Goal: Task Accomplishment & Management: Manage account settings

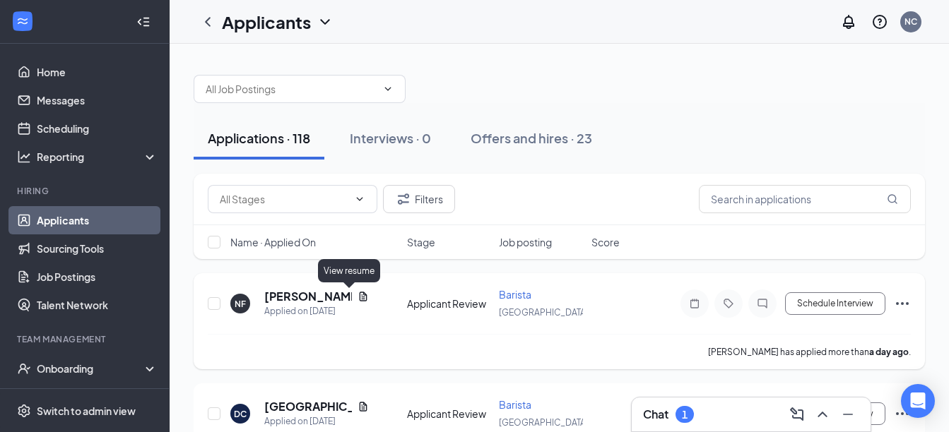
click at [359, 299] on icon "Document" at bounding box center [363, 296] width 8 height 9
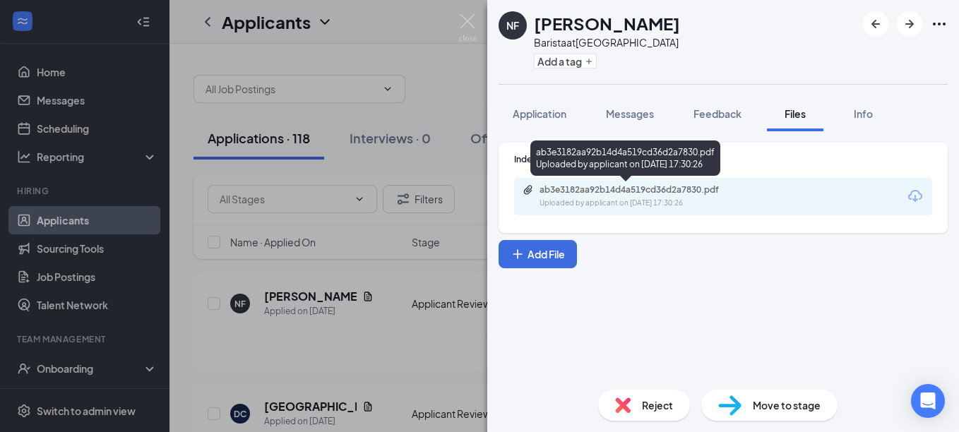
click at [572, 201] on div "Uploaded by applicant on [DATE] 17:30:26" at bounding box center [646, 203] width 212 height 11
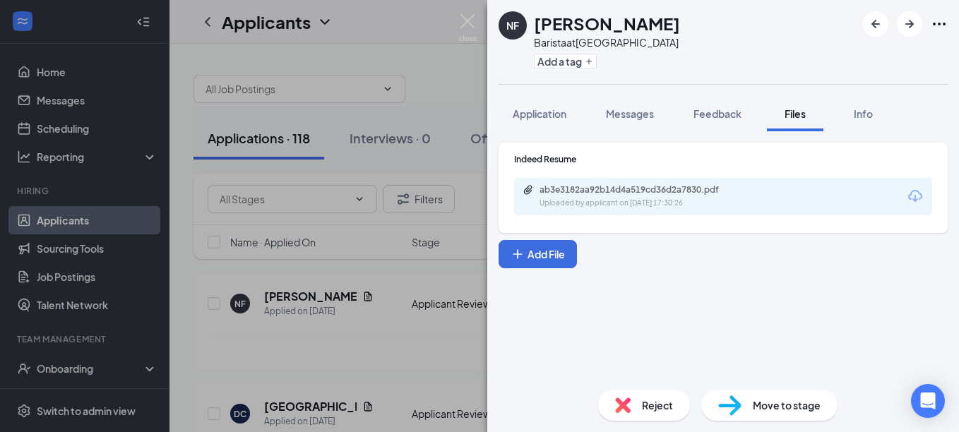
click at [456, 109] on div "NF [PERSON_NAME] Barista at [GEOGRAPHIC_DATA] Add a tag Application Messages Fe…" at bounding box center [479, 216] width 959 height 432
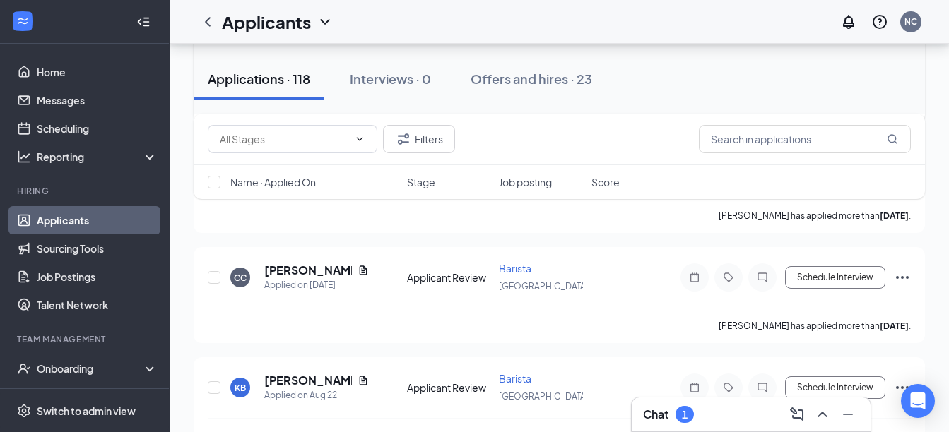
scroll to position [468, 0]
click at [724, 139] on input "text" at bounding box center [805, 139] width 212 height 28
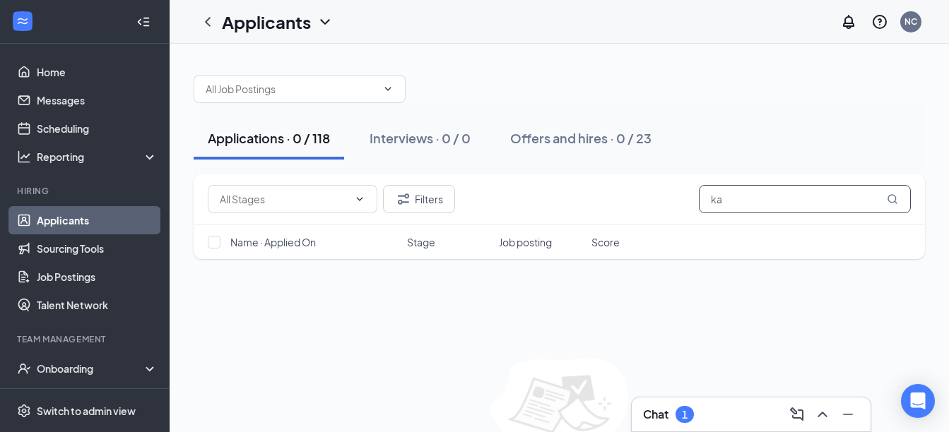
type input "k"
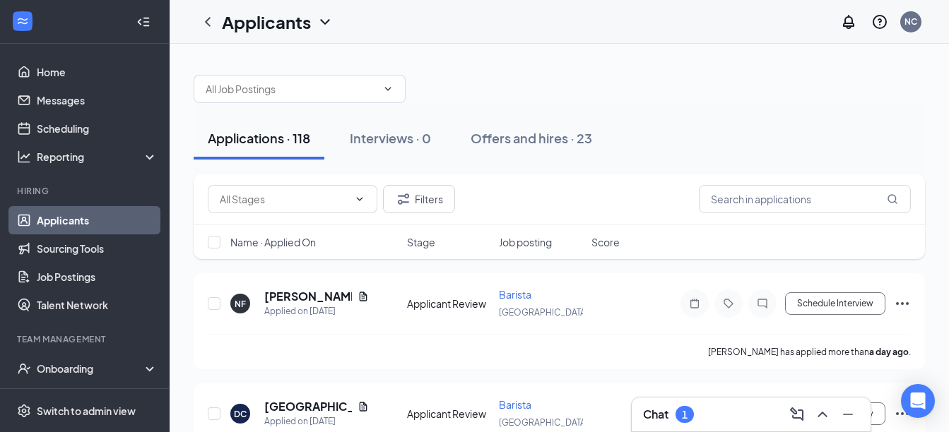
click at [687, 412] on div "1" at bounding box center [685, 415] width 6 height 12
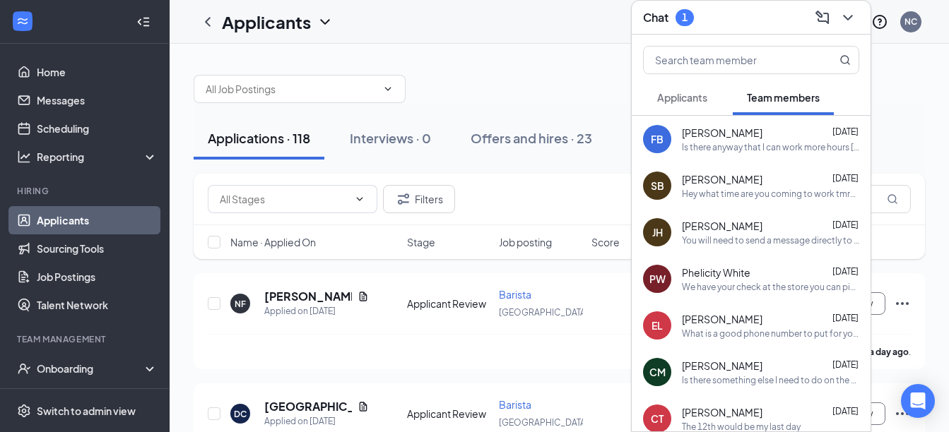
click at [687, 102] on span "Applicants" at bounding box center [682, 97] width 50 height 13
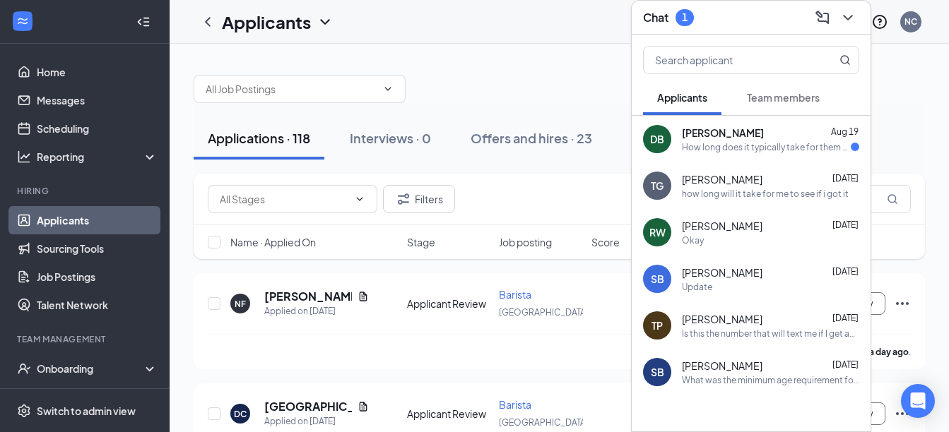
click at [706, 127] on span "[PERSON_NAME]" at bounding box center [723, 133] width 82 height 14
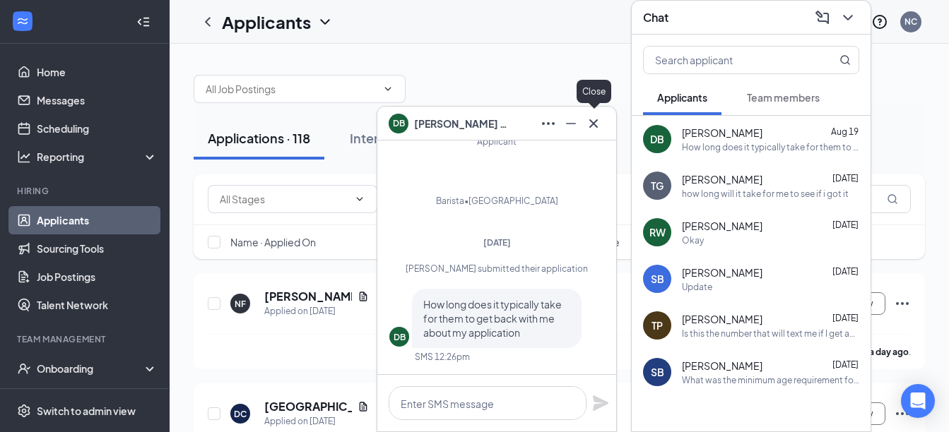
click at [593, 129] on icon "Cross" at bounding box center [593, 123] width 17 height 17
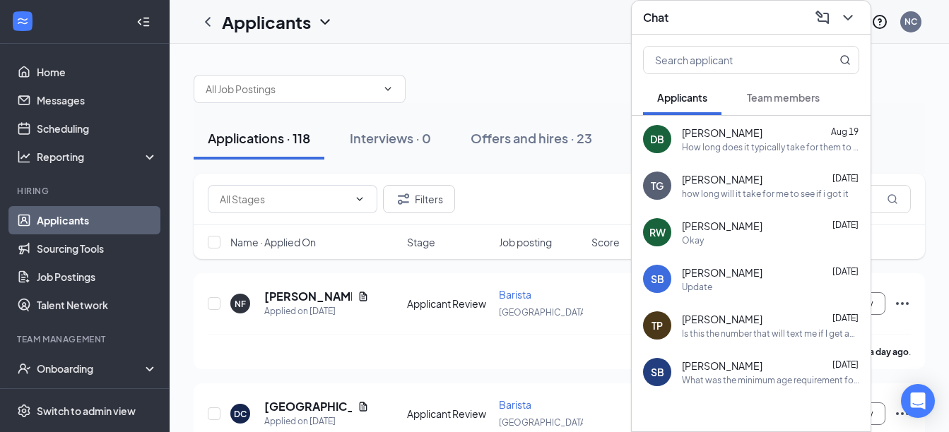
click at [610, 119] on div "Applications · 118 Interviews · 0 Offers and hires · 23" at bounding box center [559, 138] width 731 height 42
click at [848, 22] on icon "ChevronDown" at bounding box center [847, 17] width 17 height 17
